Goal: Browse casually: Explore the website without a specific task or goal

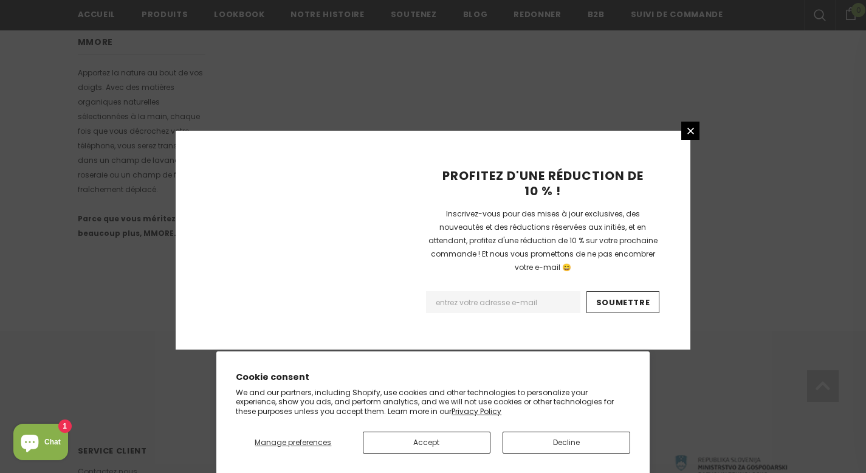
scroll to position [802, 0]
